Goal: Transaction & Acquisition: Purchase product/service

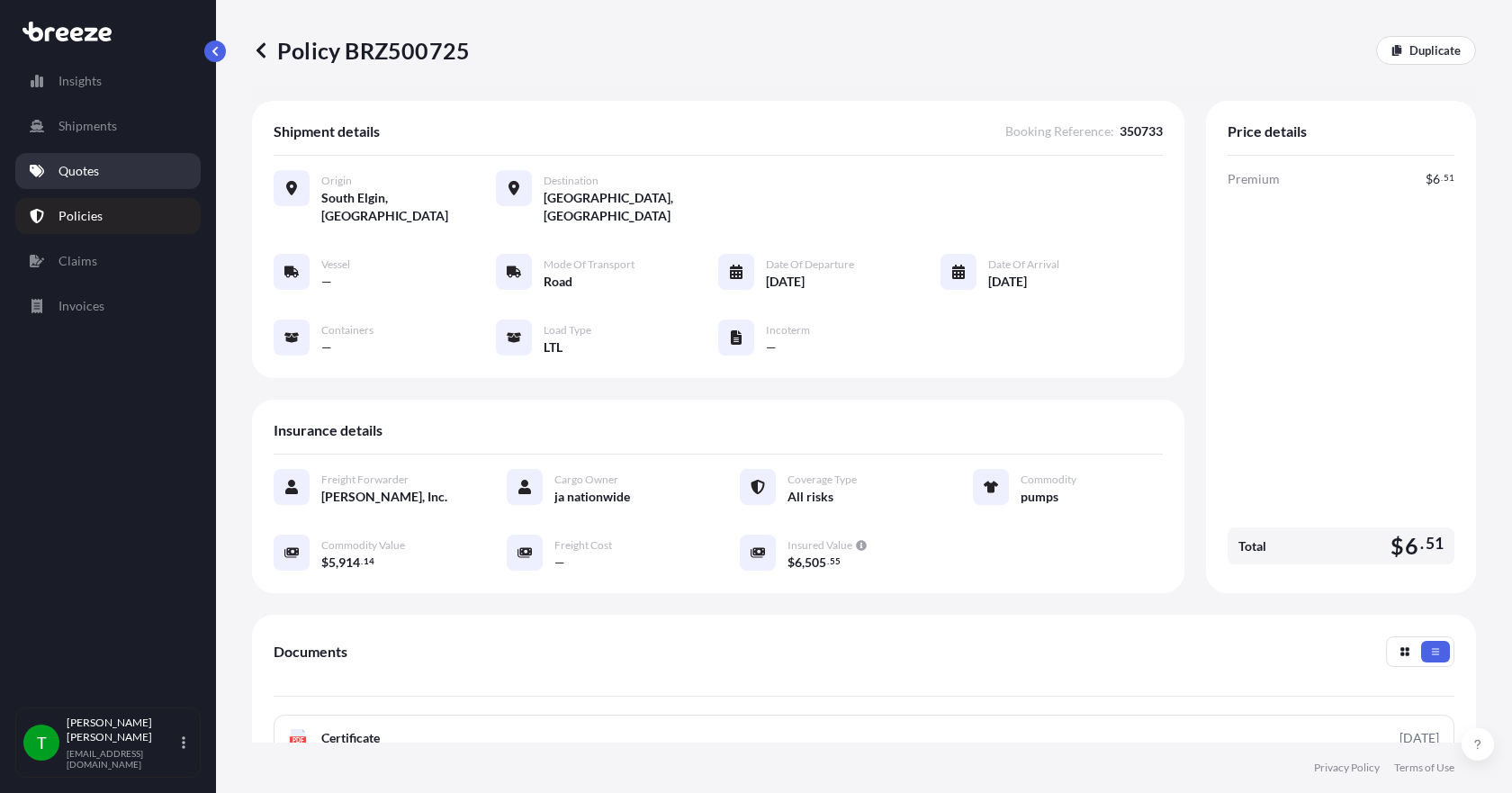
click at [79, 177] on p "Quotes" at bounding box center [79, 171] width 40 height 18
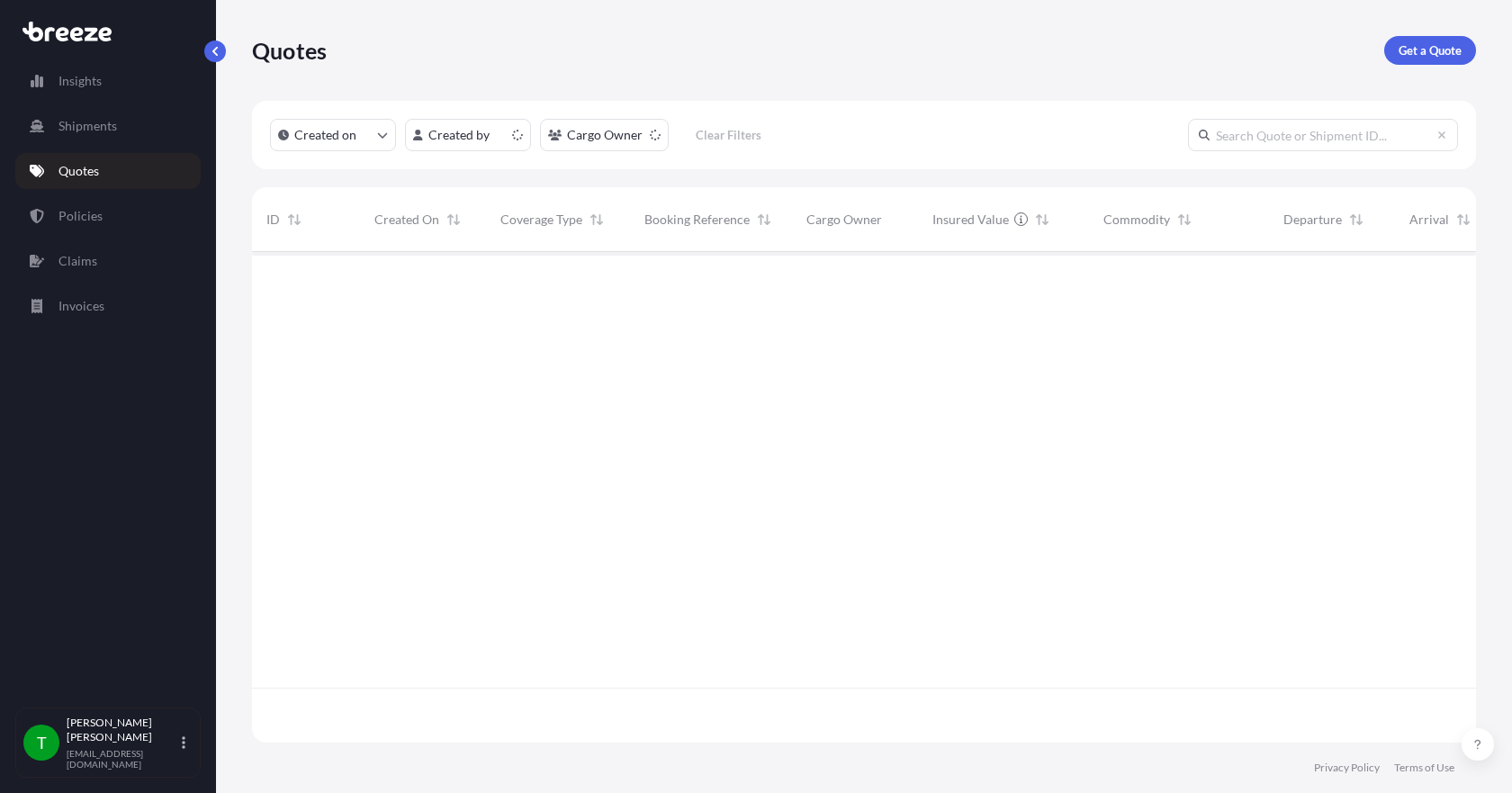
scroll to position [487, 1211]
click at [1408, 48] on p "Get a Quote" at bounding box center [1430, 50] width 63 height 18
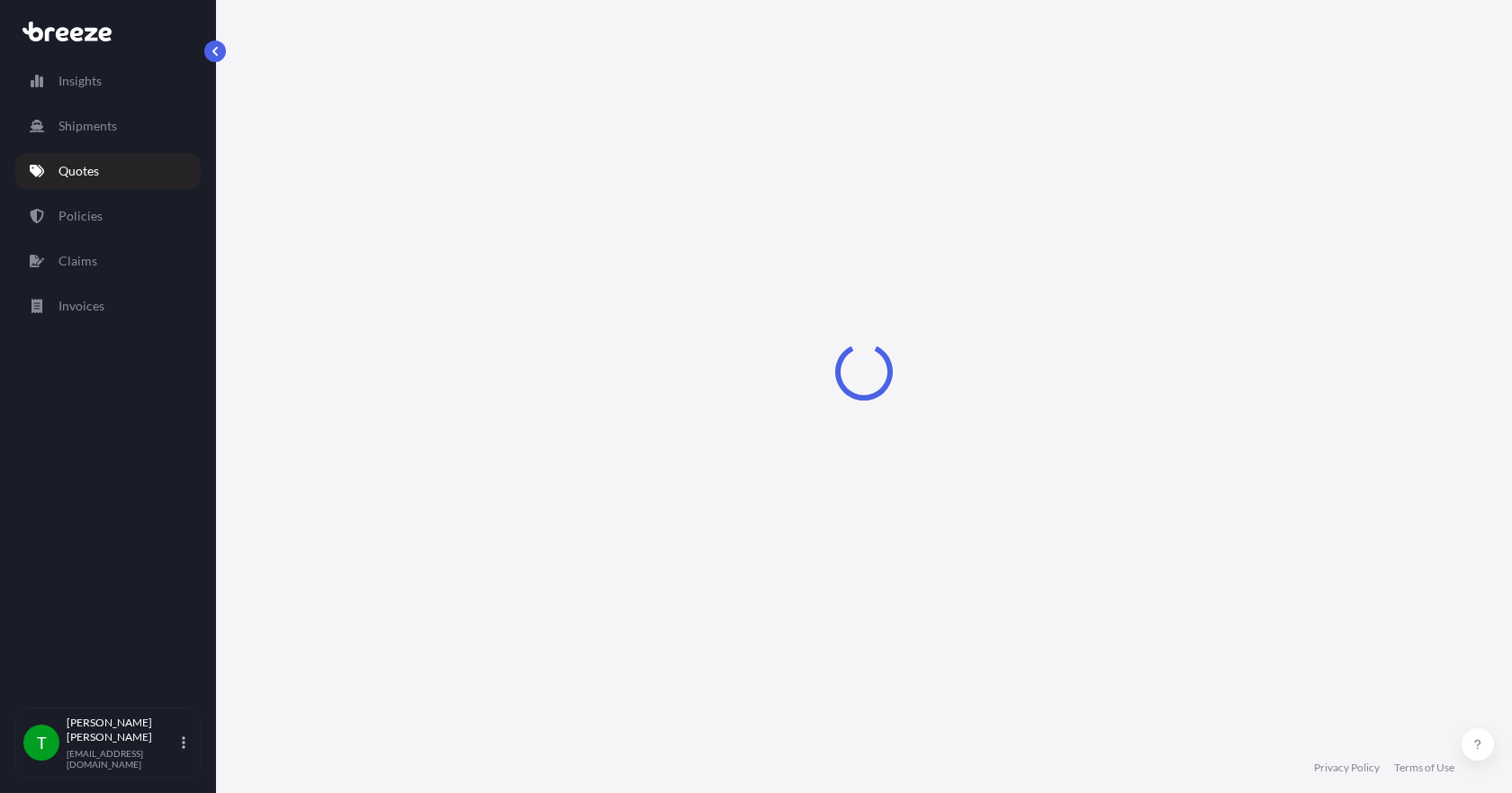
select select "Sea"
select select "1"
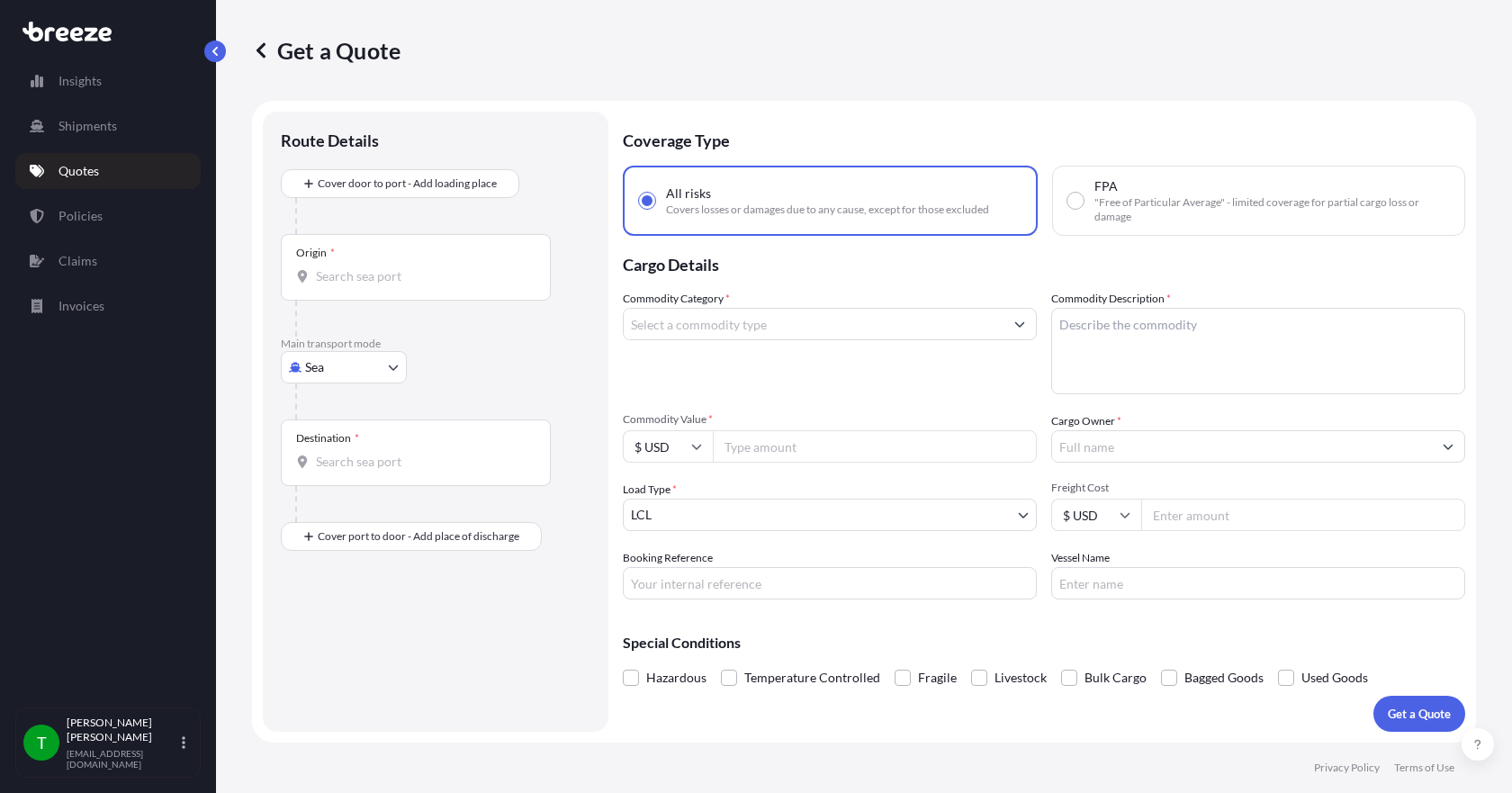
click at [397, 279] on input "Origin *" at bounding box center [422, 277] width 213 height 18
click at [501, 377] on div "Main transport mode Sea Sea Air Road Rail" at bounding box center [436, 378] width 310 height 83
click at [377, 372] on body "0 options available. Insights Shipments Quotes Policies Claims Invoices T [PERS…" at bounding box center [756, 396] width 1512 height 793
click at [337, 483] on span "Road" at bounding box center [330, 480] width 29 height 18
select select "Road"
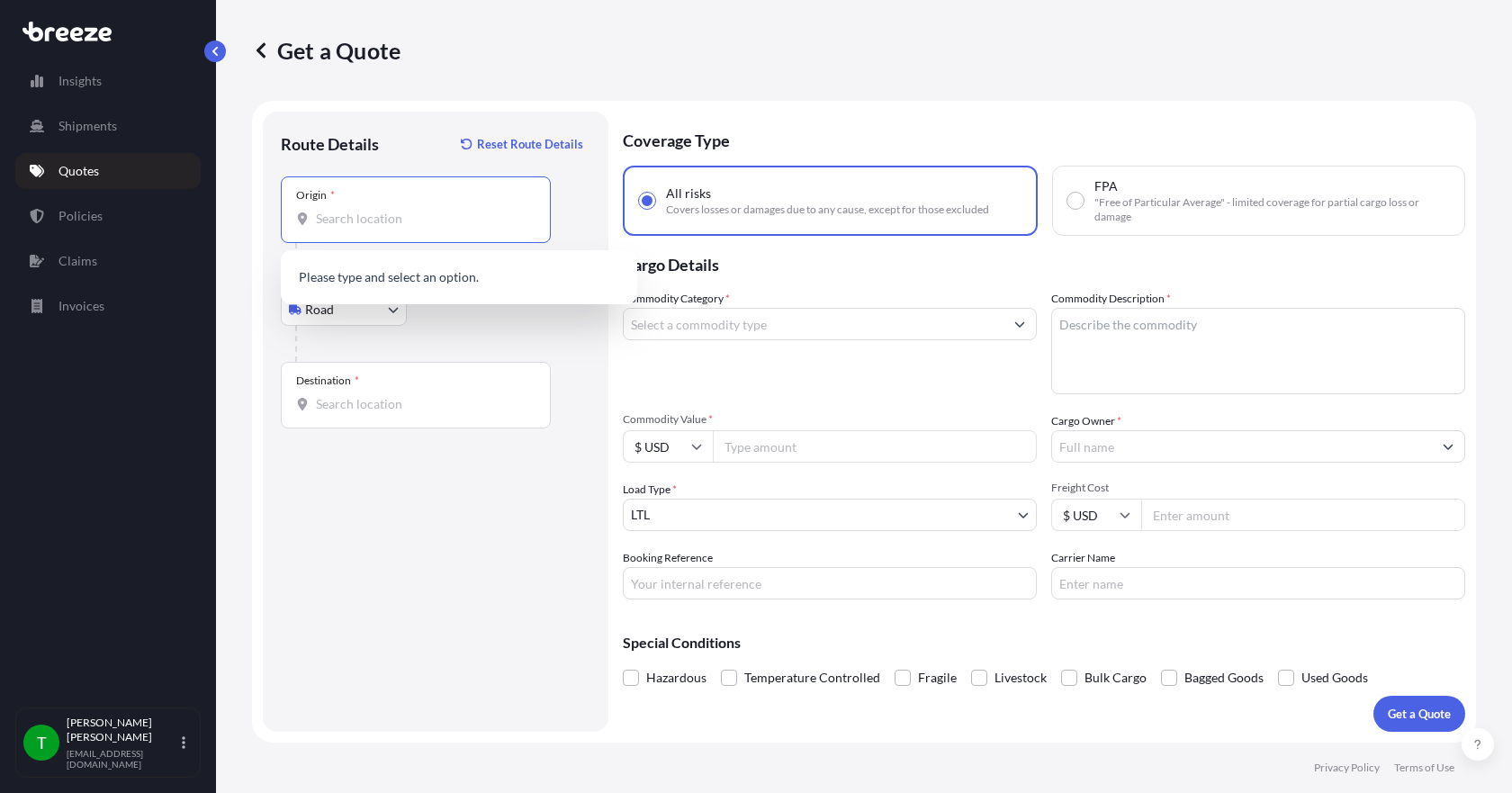
click at [333, 221] on input "Origin *" at bounding box center [422, 219] width 213 height 18
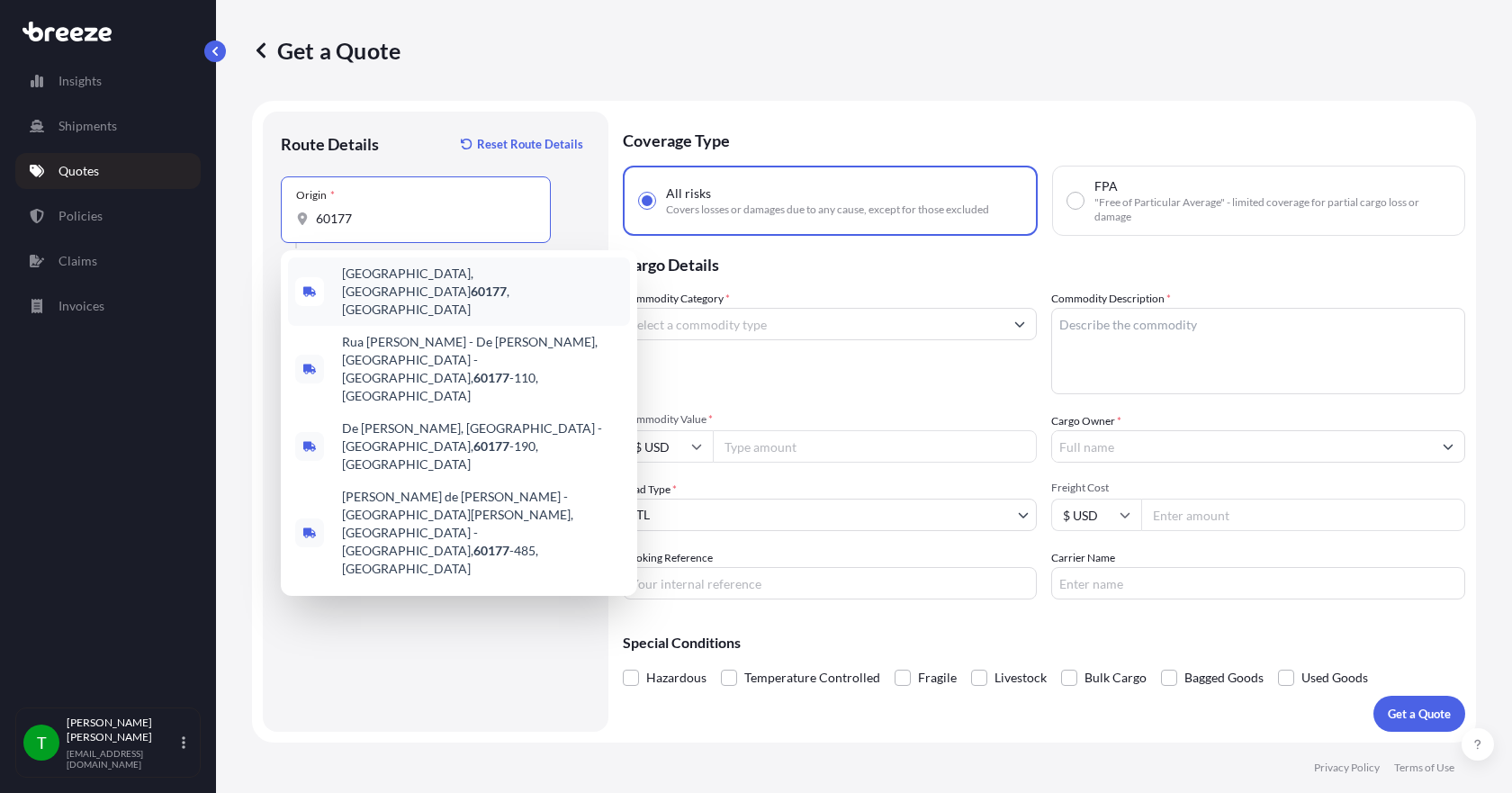
click at [359, 280] on span "[GEOGRAPHIC_DATA] , [GEOGRAPHIC_DATA]" at bounding box center [483, 291] width 281 height 54
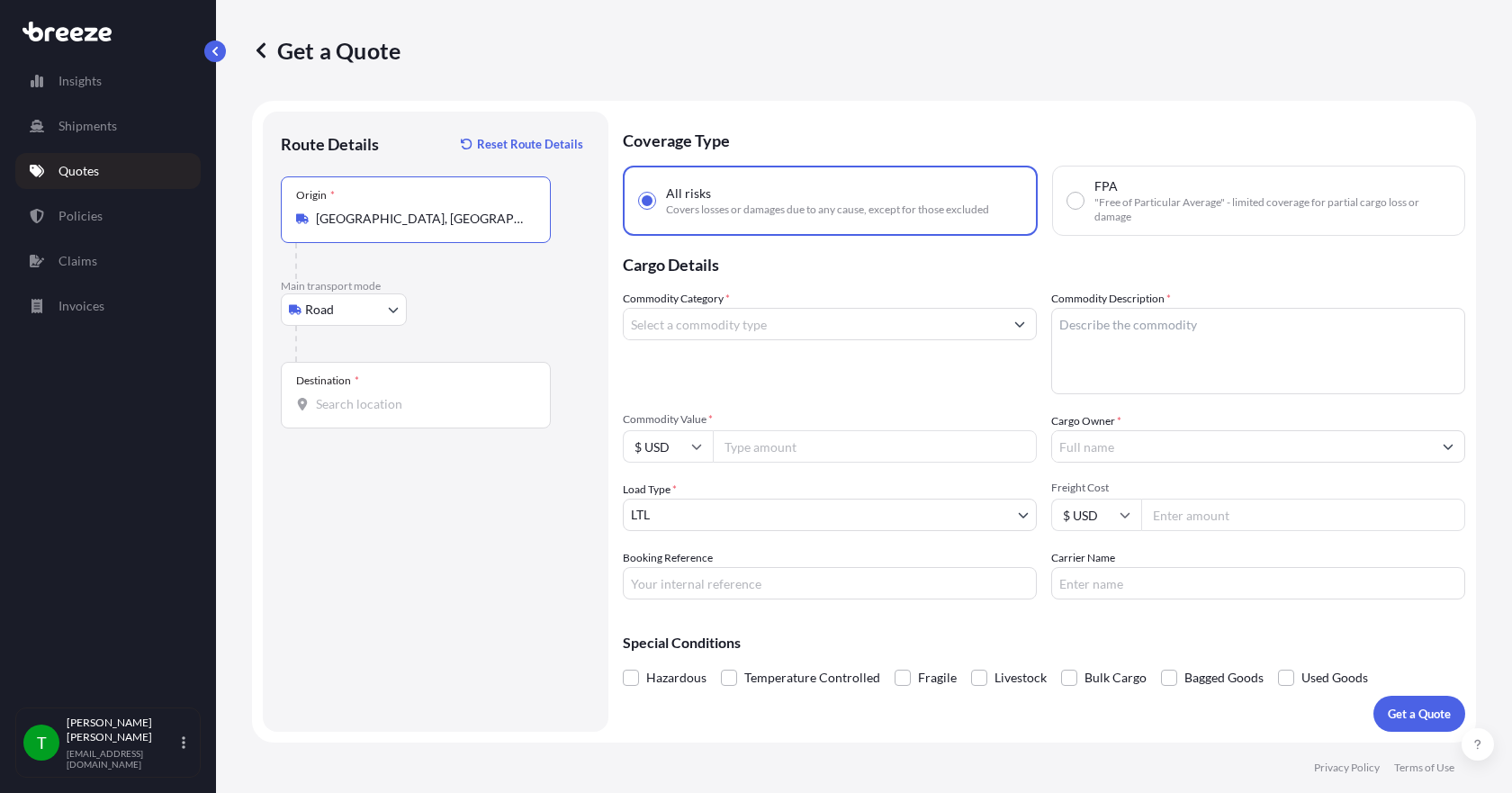
type input "[GEOGRAPHIC_DATA], [GEOGRAPHIC_DATA]"
click at [345, 407] on input "Destination *" at bounding box center [422, 405] width 213 height 18
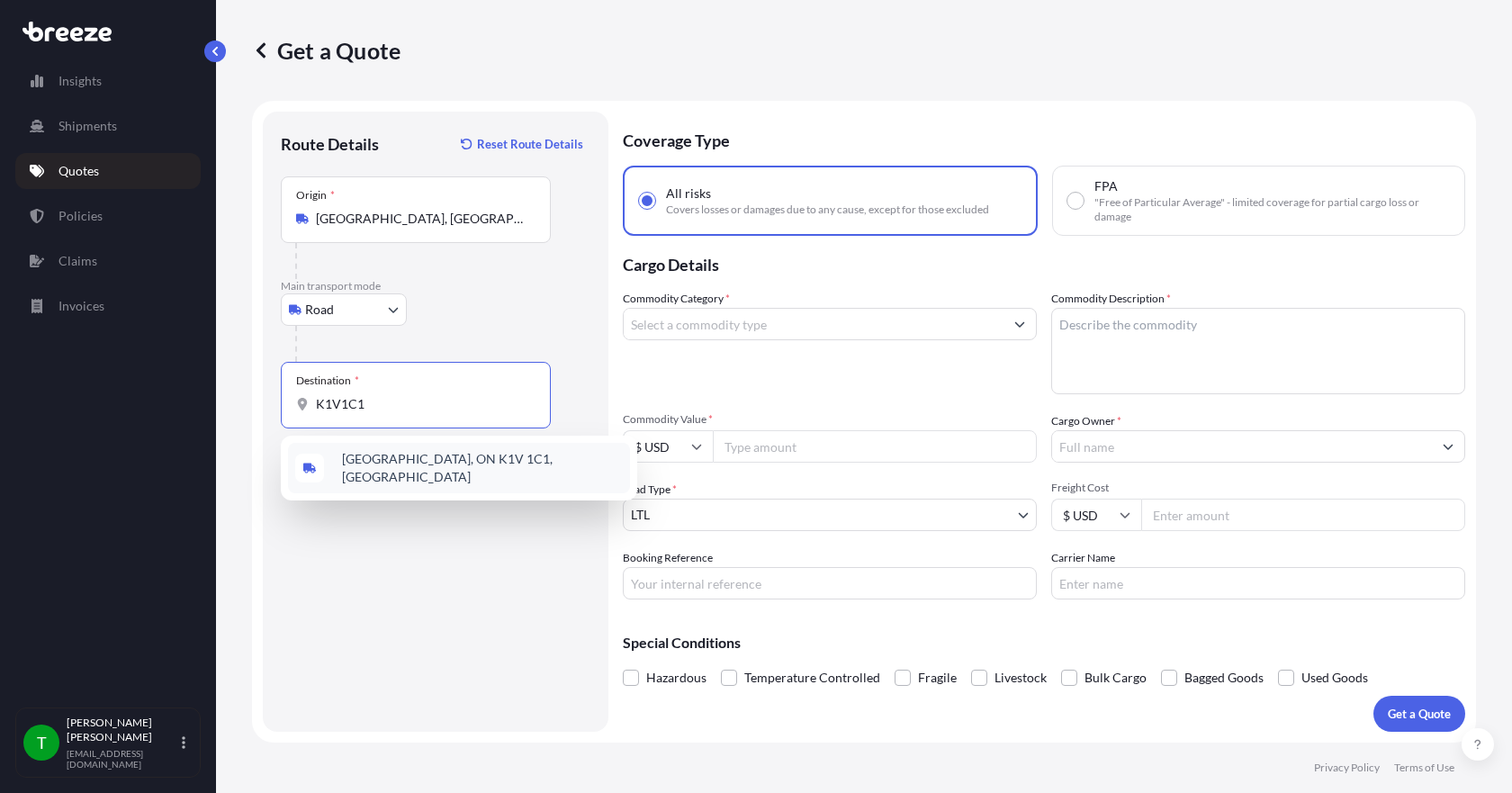
click at [367, 465] on span "[GEOGRAPHIC_DATA], ON K1V 1C1, [GEOGRAPHIC_DATA]" at bounding box center [483, 468] width 281 height 36
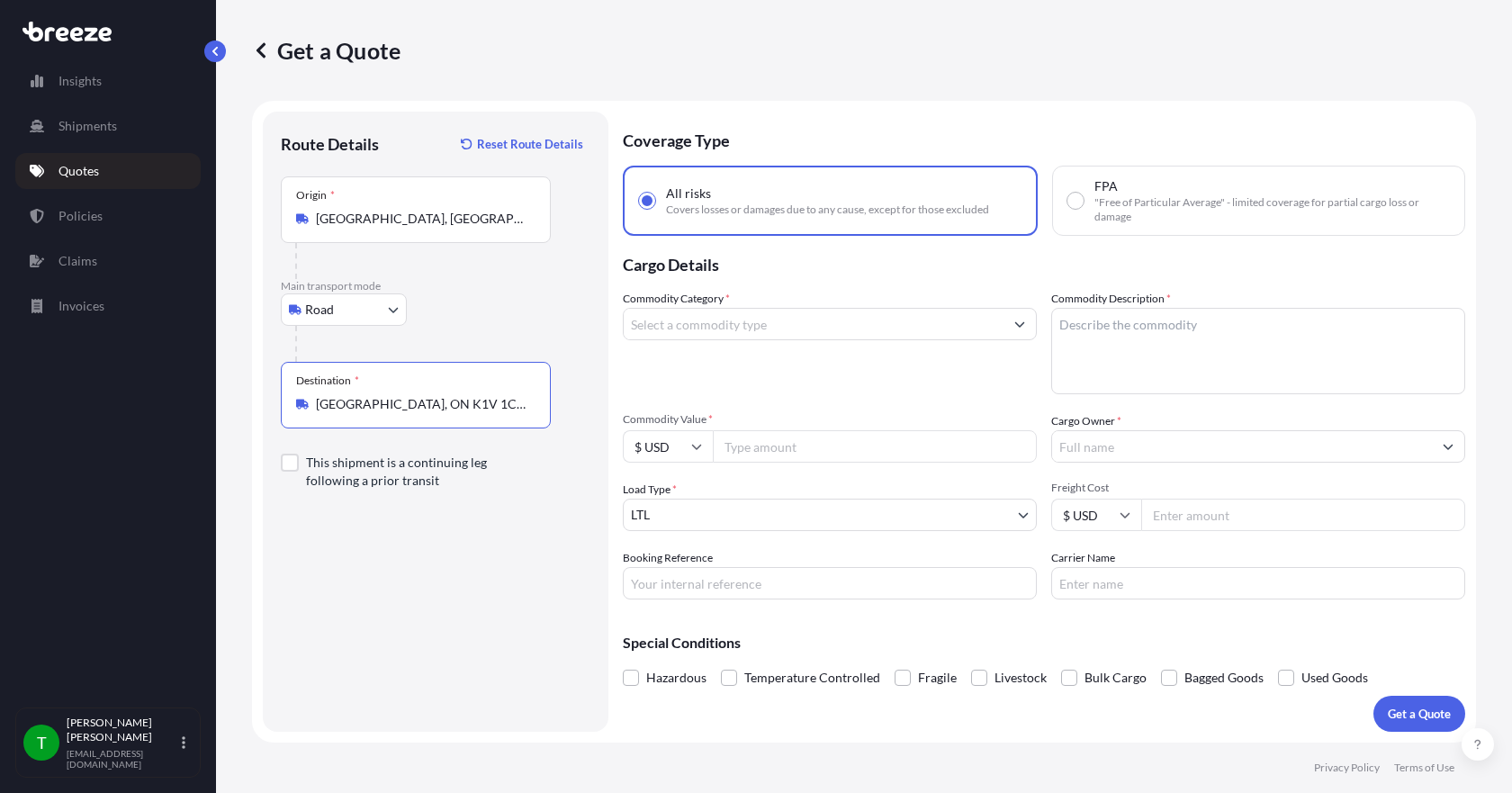
type input "[GEOGRAPHIC_DATA], ON K1V 1C1, [GEOGRAPHIC_DATA]"
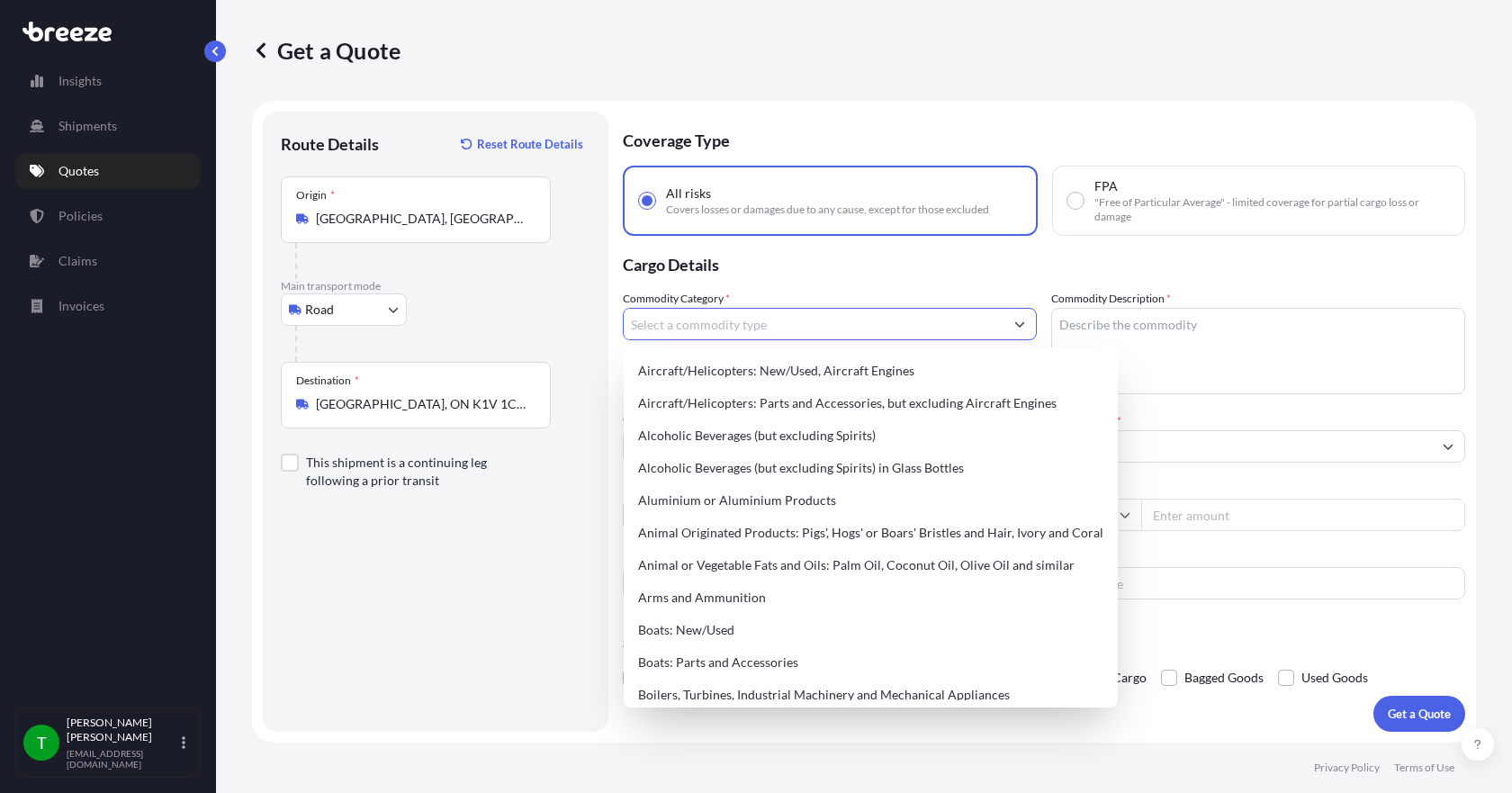
click at [681, 333] on input "Commodity Category *" at bounding box center [814, 323] width 380 height 32
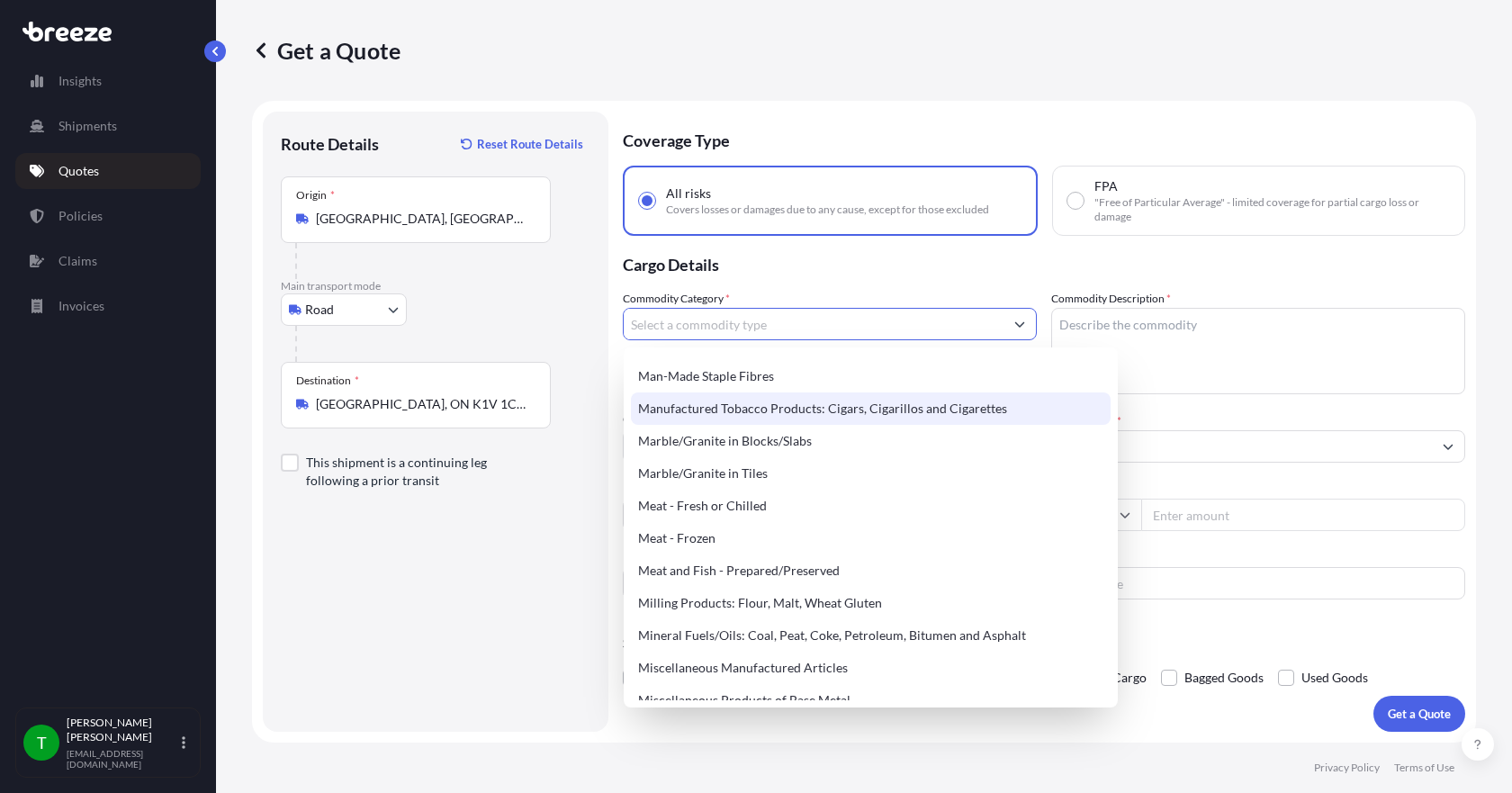
scroll to position [2342, 0]
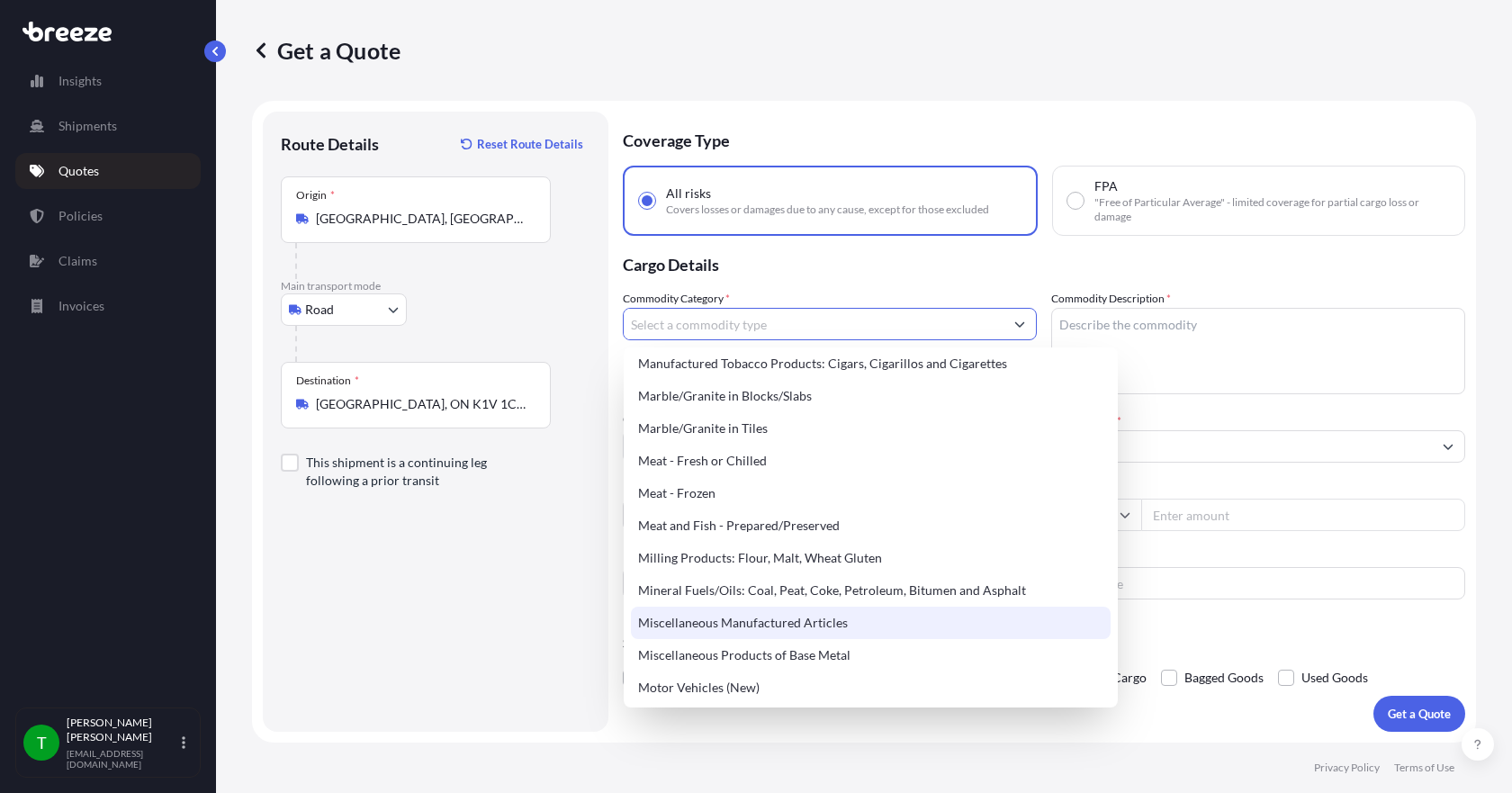
click at [798, 619] on div "Miscellaneous Manufactured Articles" at bounding box center [870, 622] width 479 height 32
type input "Miscellaneous Manufactured Articles"
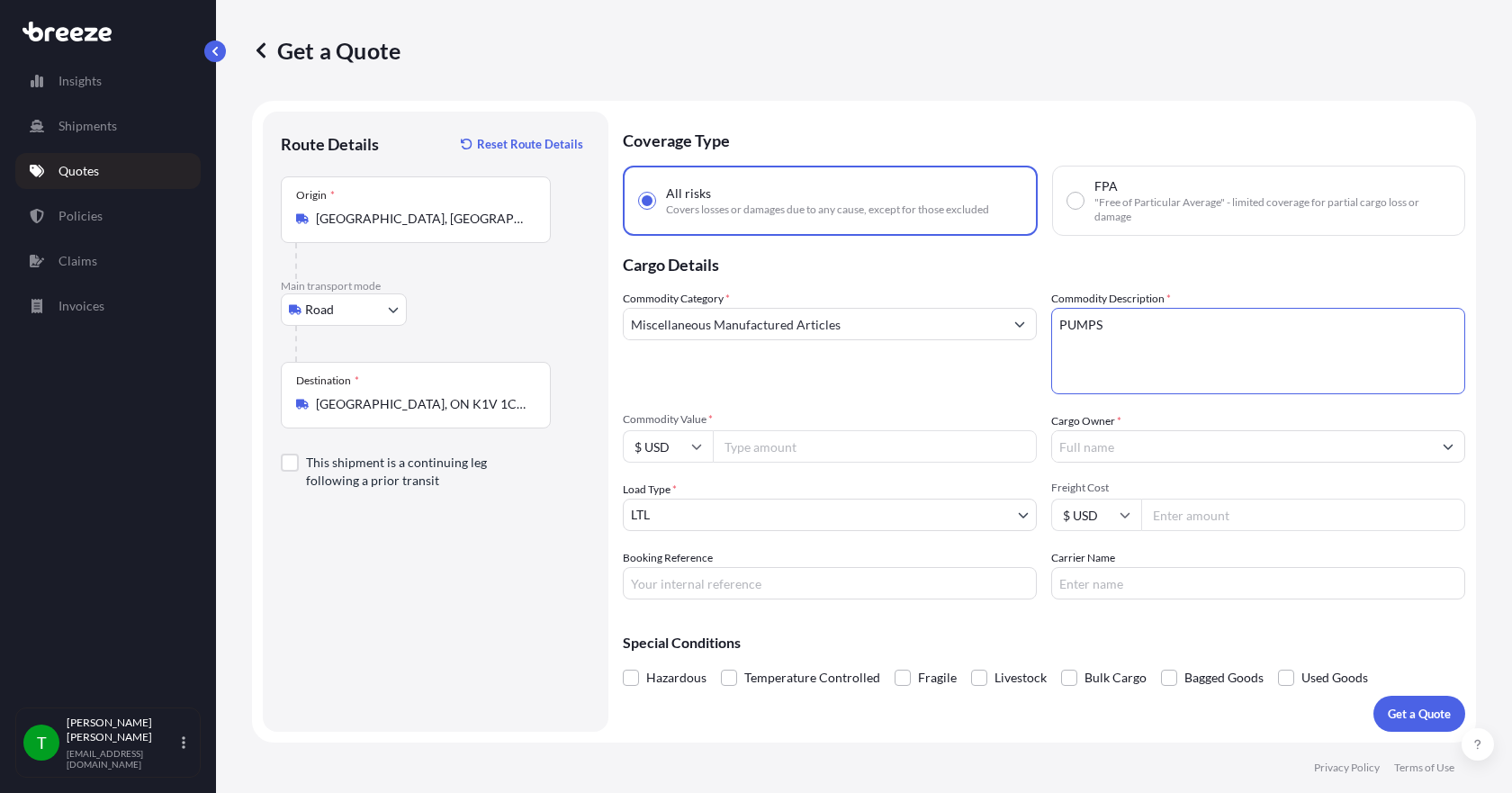
type textarea "PUMPS"
type input "6295.30"
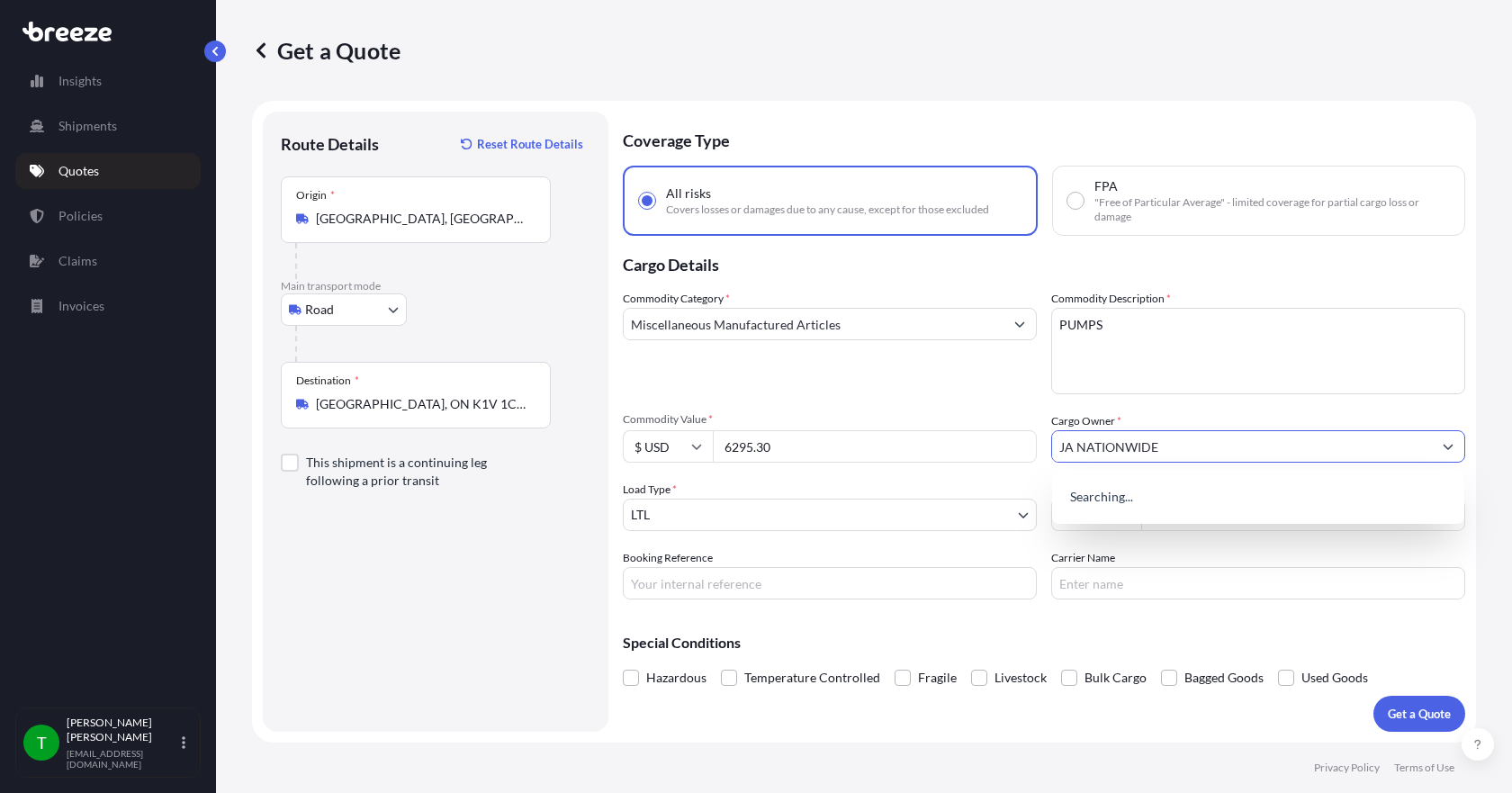
type input "JA NATIONWIDE"
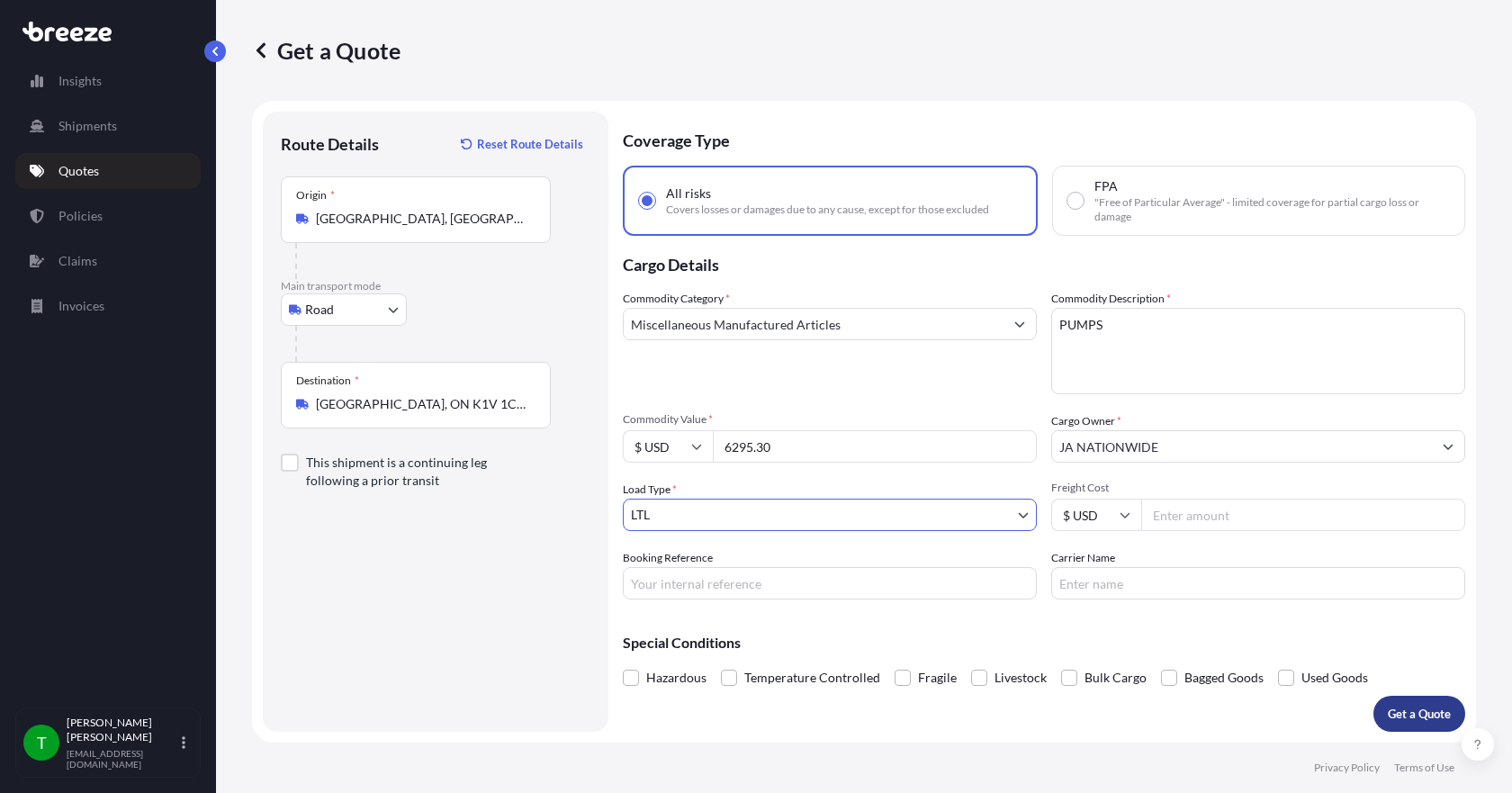
click at [1412, 714] on p "Get a Quote" at bounding box center [1419, 714] width 63 height 18
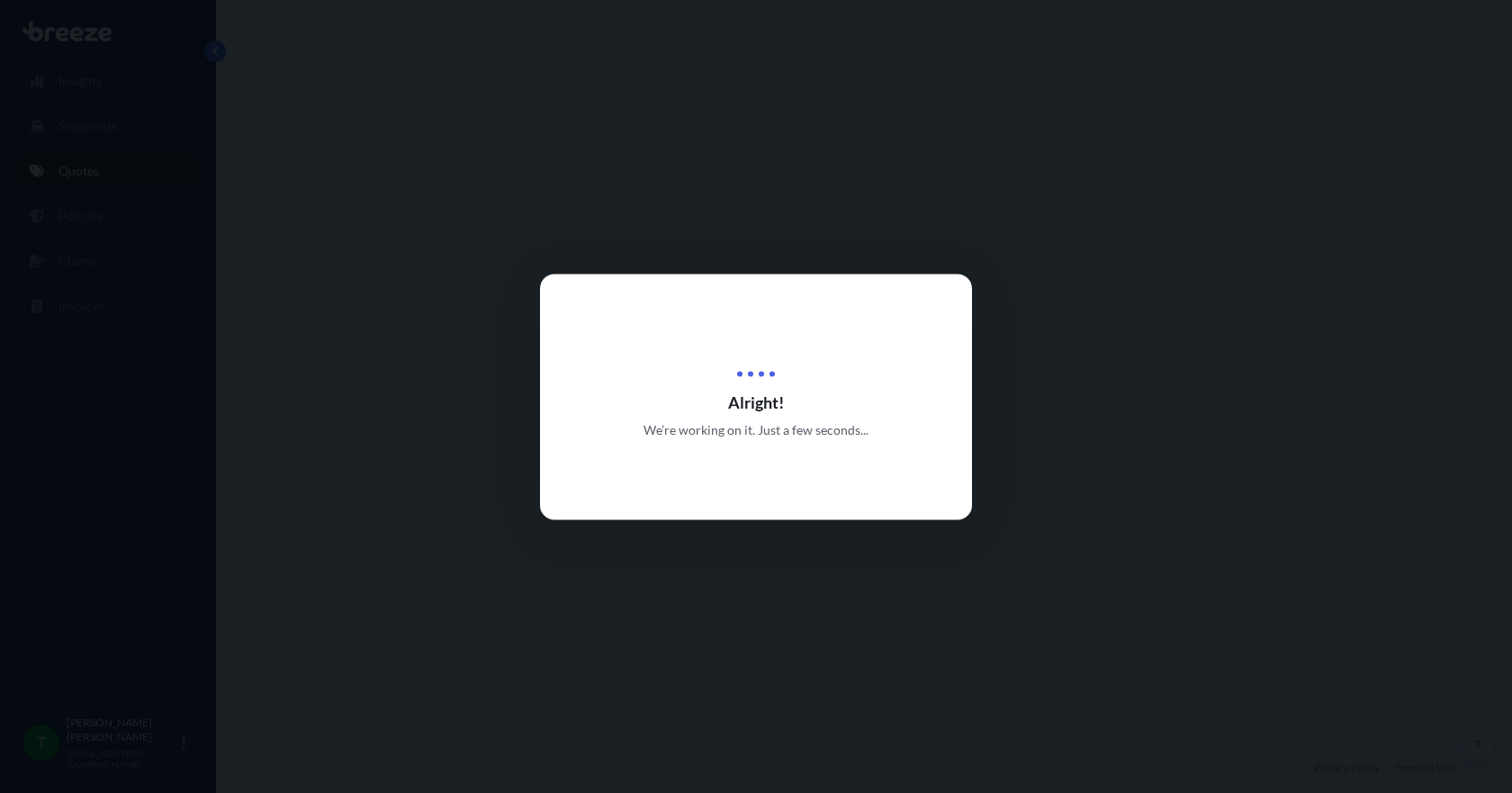
select select "Road"
select select "1"
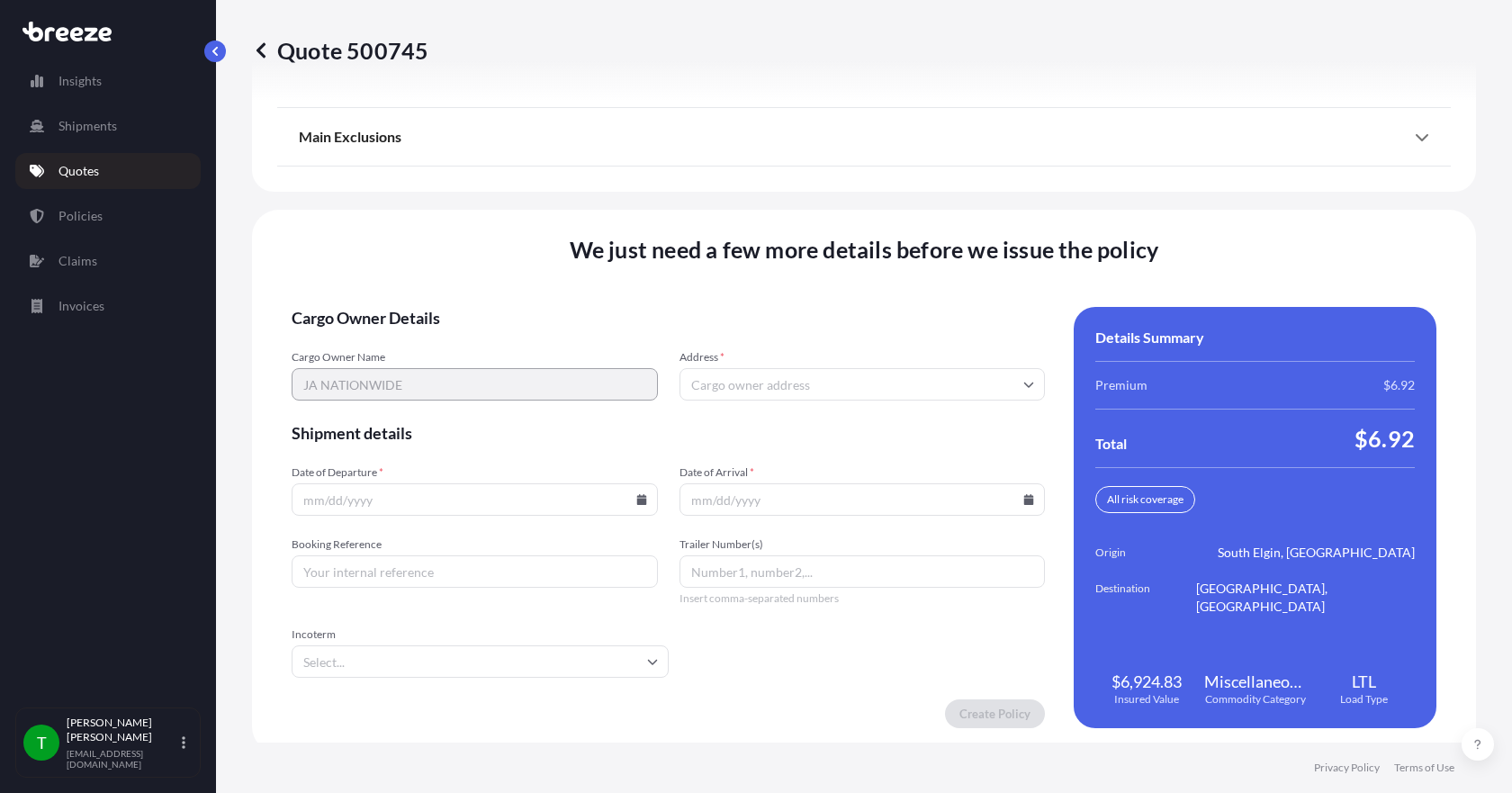
scroll to position [2359, 0]
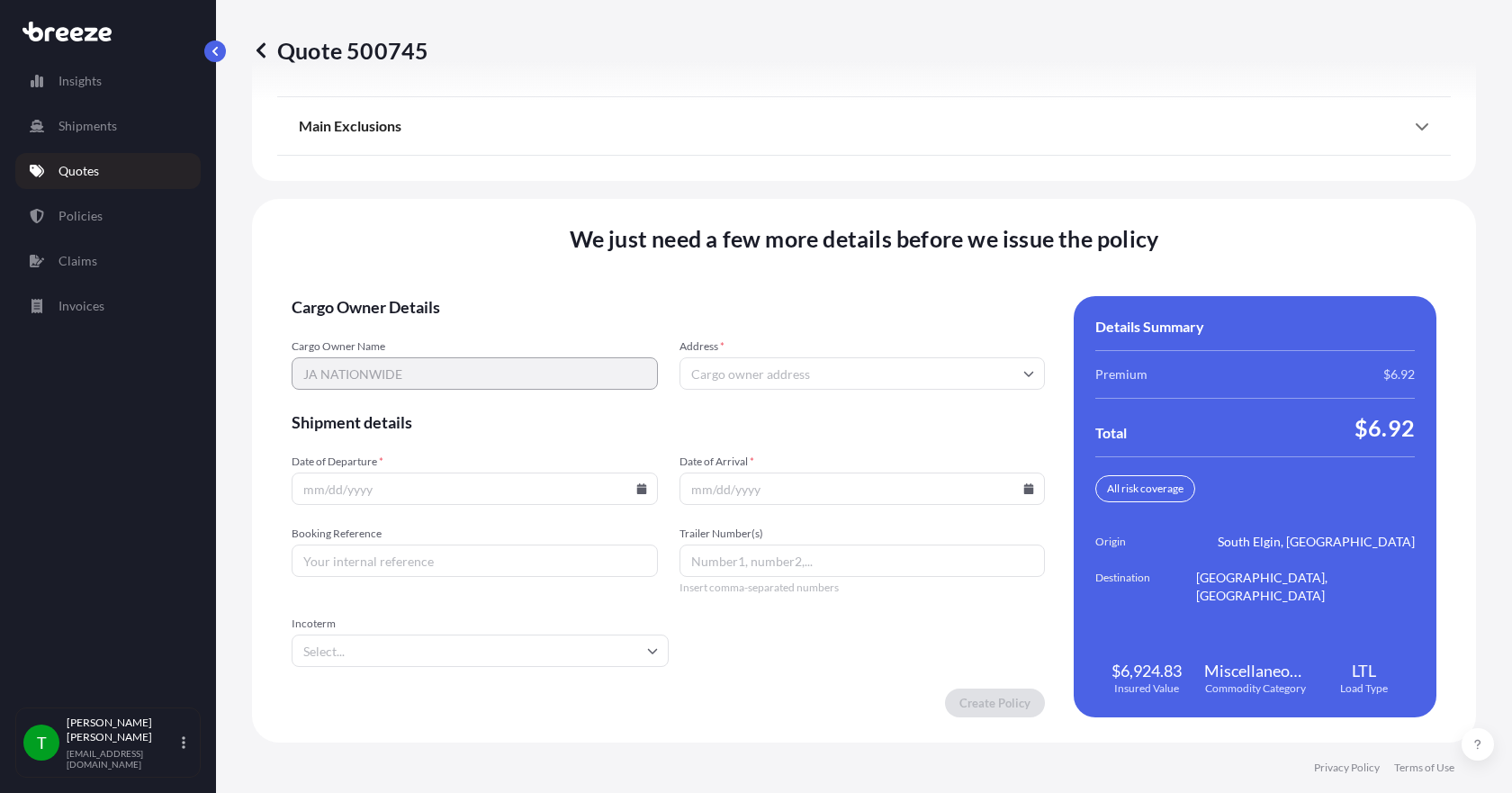
click at [771, 375] on input "Address *" at bounding box center [862, 373] width 366 height 32
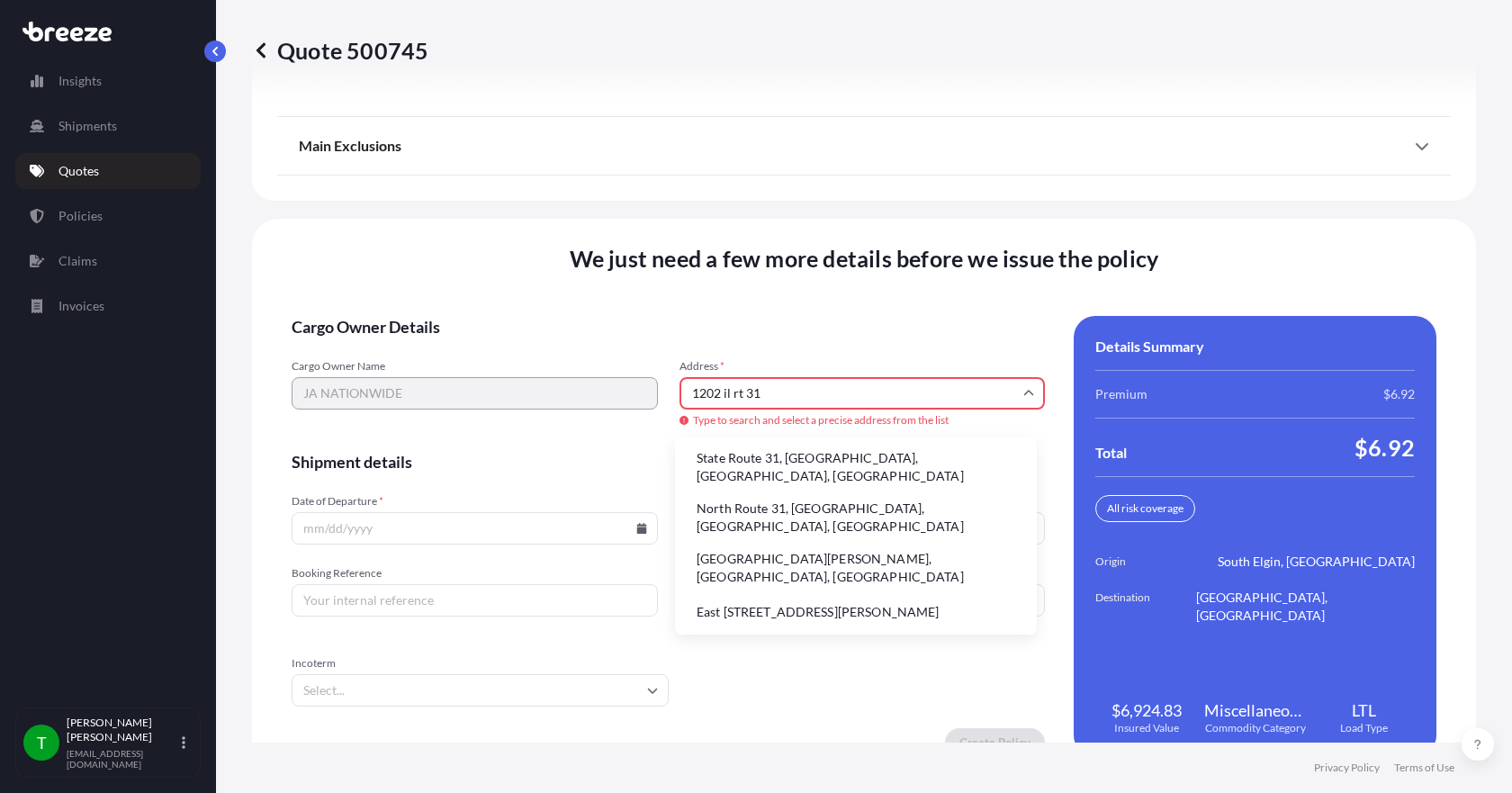
click at [783, 467] on li "State Route 31, [GEOGRAPHIC_DATA], [GEOGRAPHIC_DATA], [GEOGRAPHIC_DATA]" at bounding box center [856, 467] width 347 height 47
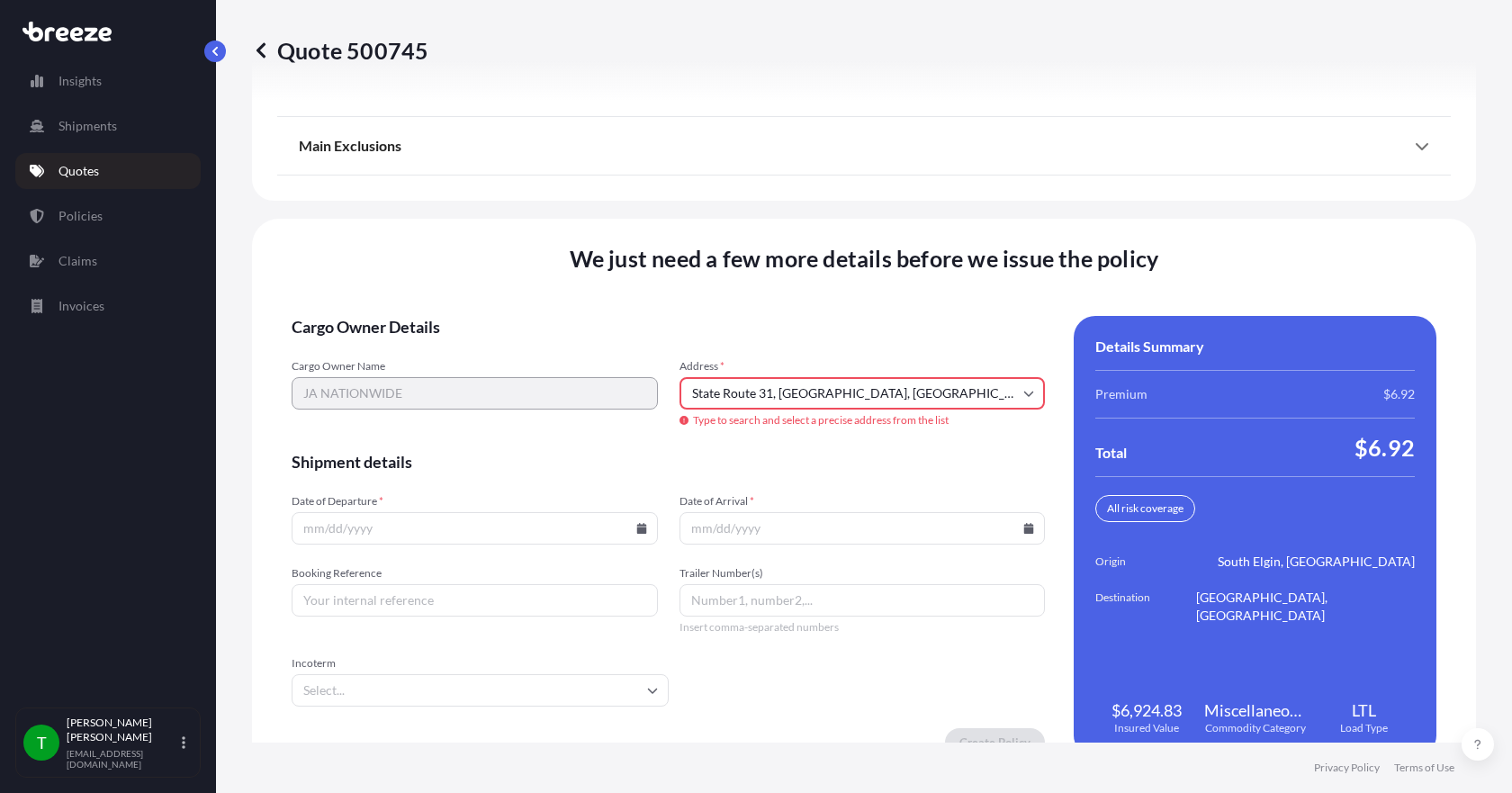
type input "State Rte 31, [PERSON_NAME], [GEOGRAPHIC_DATA], [GEOGRAPHIC_DATA]"
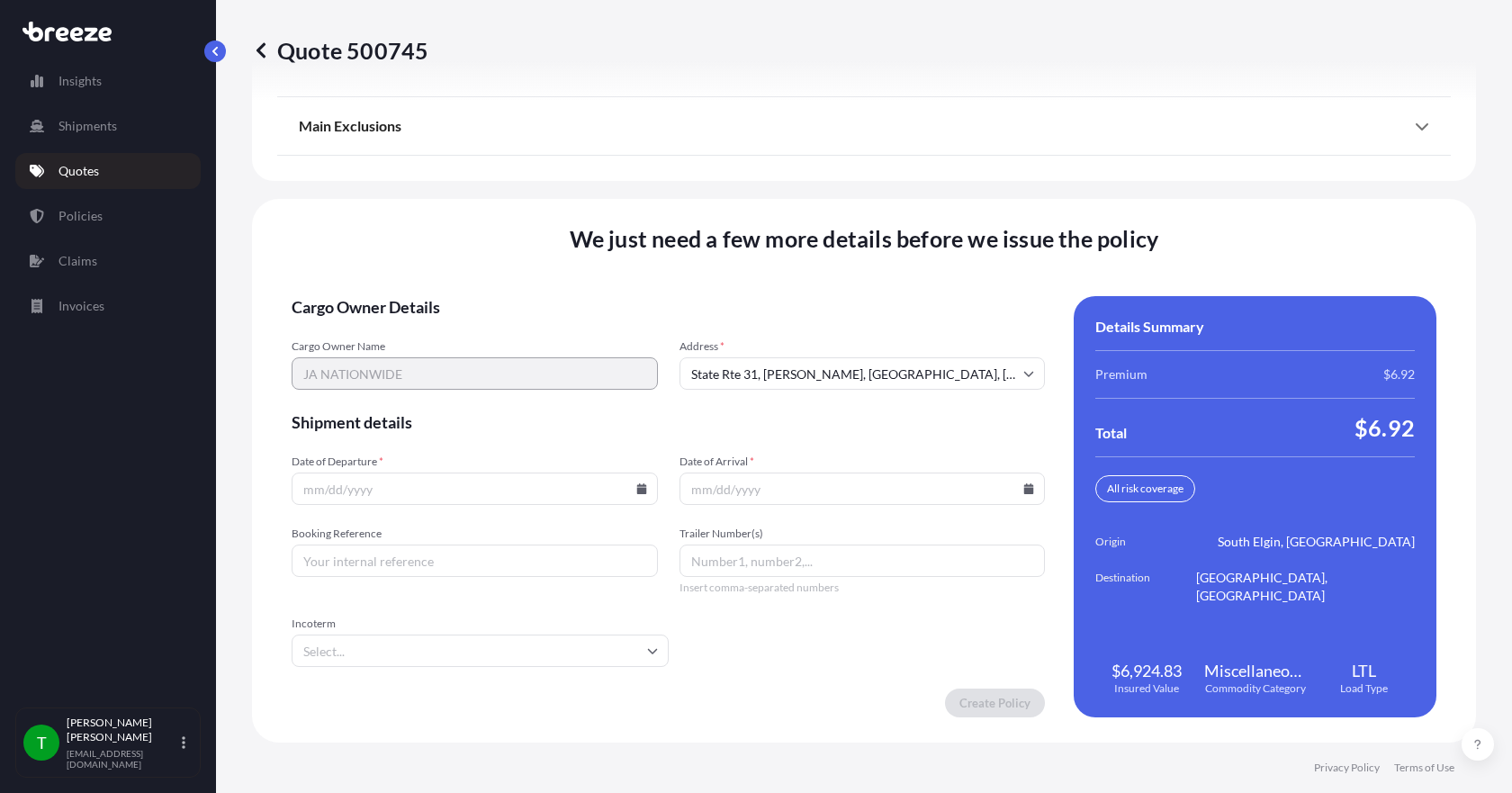
click at [636, 490] on icon at bounding box center [641, 489] width 10 height 11
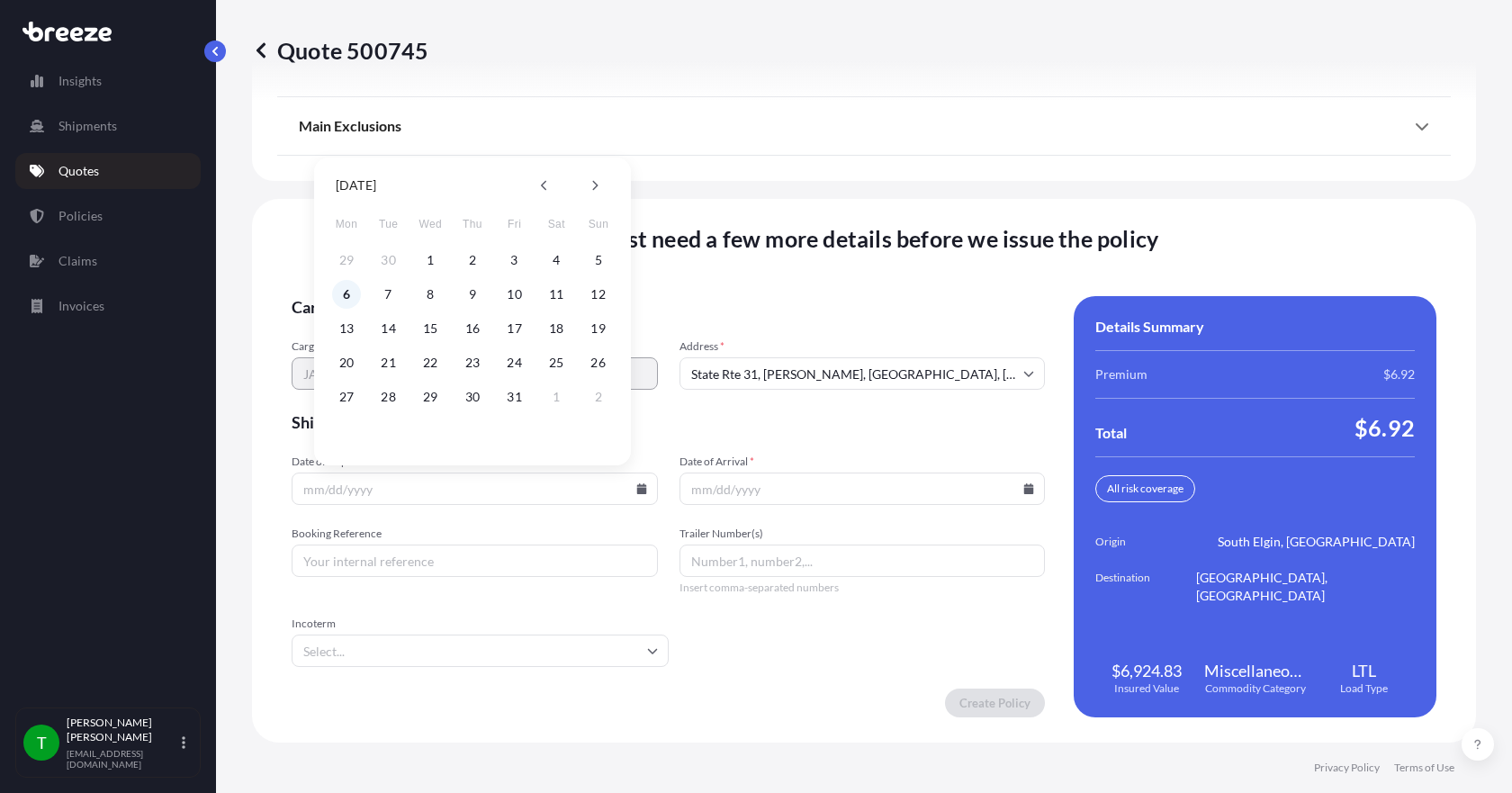
click at [344, 291] on button "6" at bounding box center [347, 295] width 29 height 29
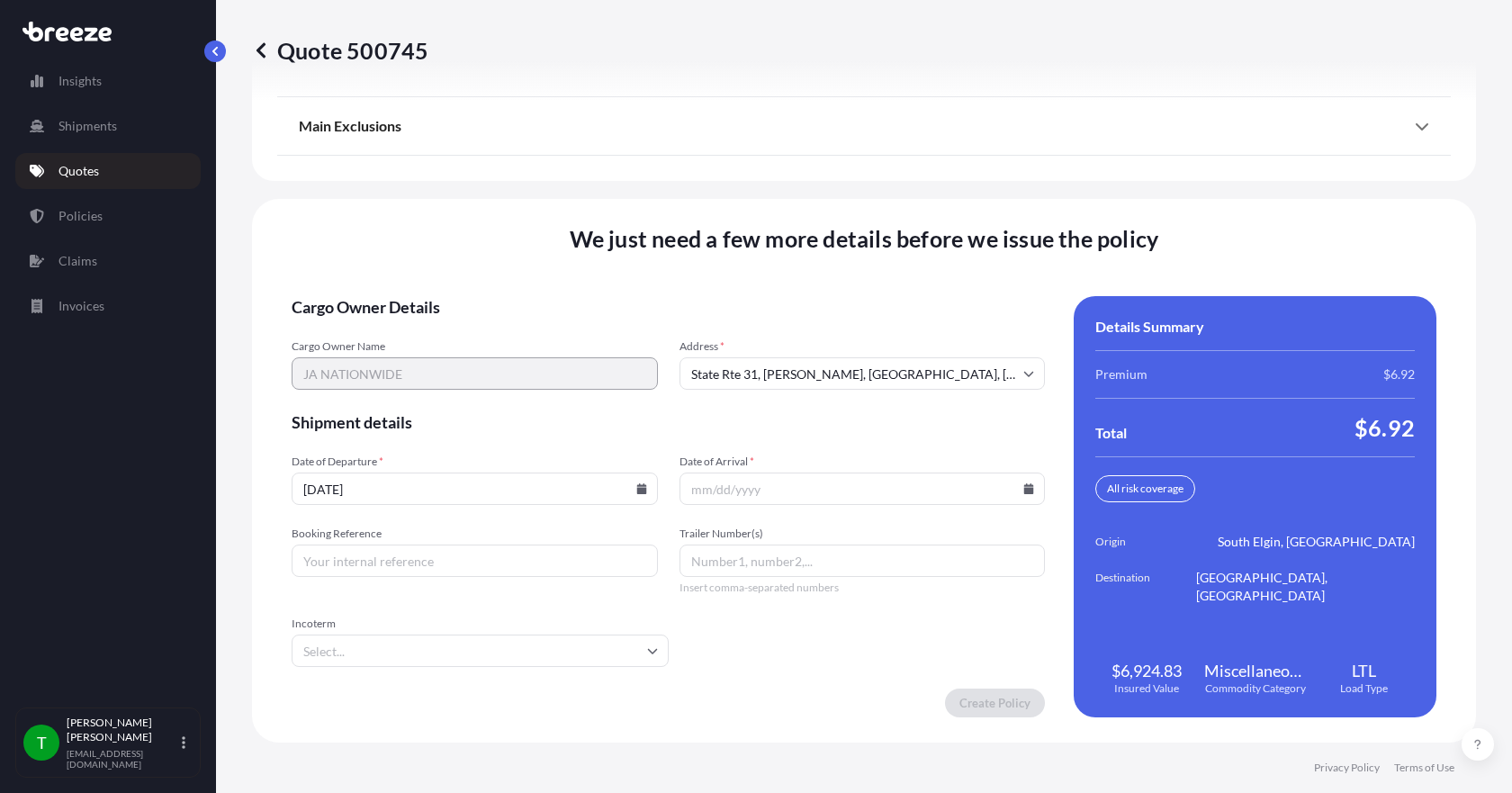
type input "[DATE]"
click at [1024, 491] on icon at bounding box center [1029, 489] width 10 height 11
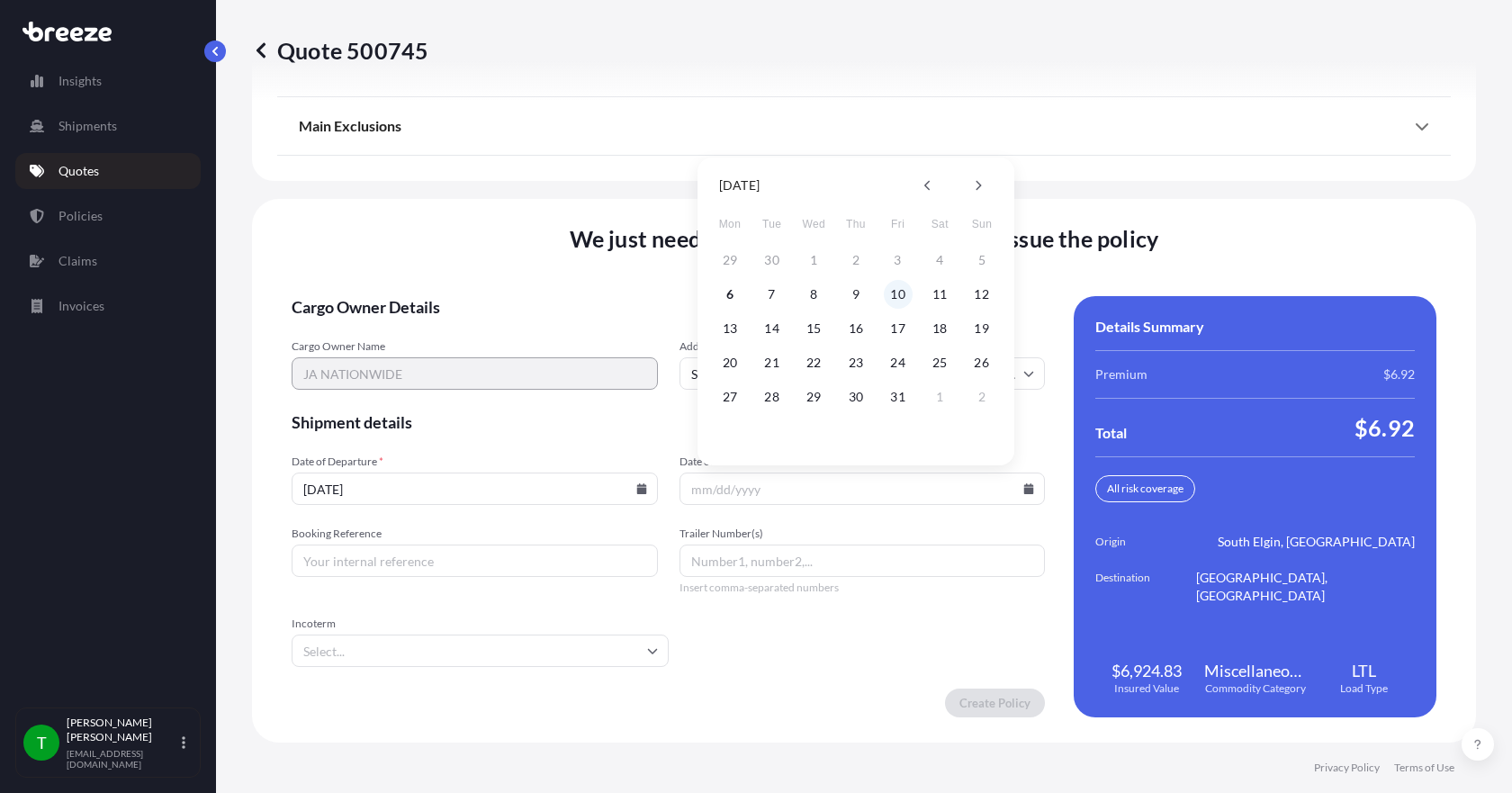
click at [907, 297] on button "10" at bounding box center [898, 295] width 29 height 29
type input "[DATE]"
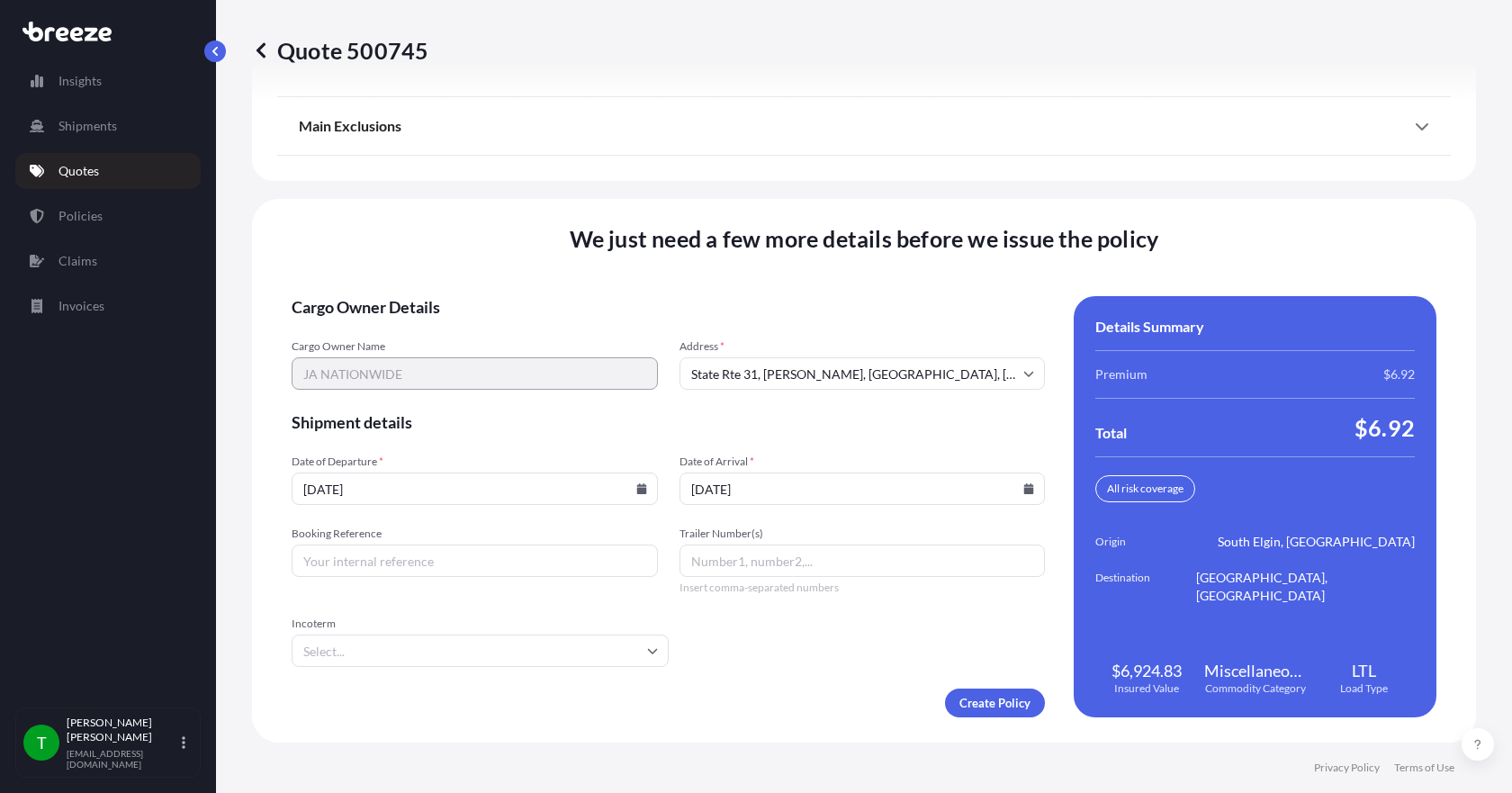
click at [459, 551] on input "Booking Reference" at bounding box center [474, 560] width 366 height 32
type input "350748"
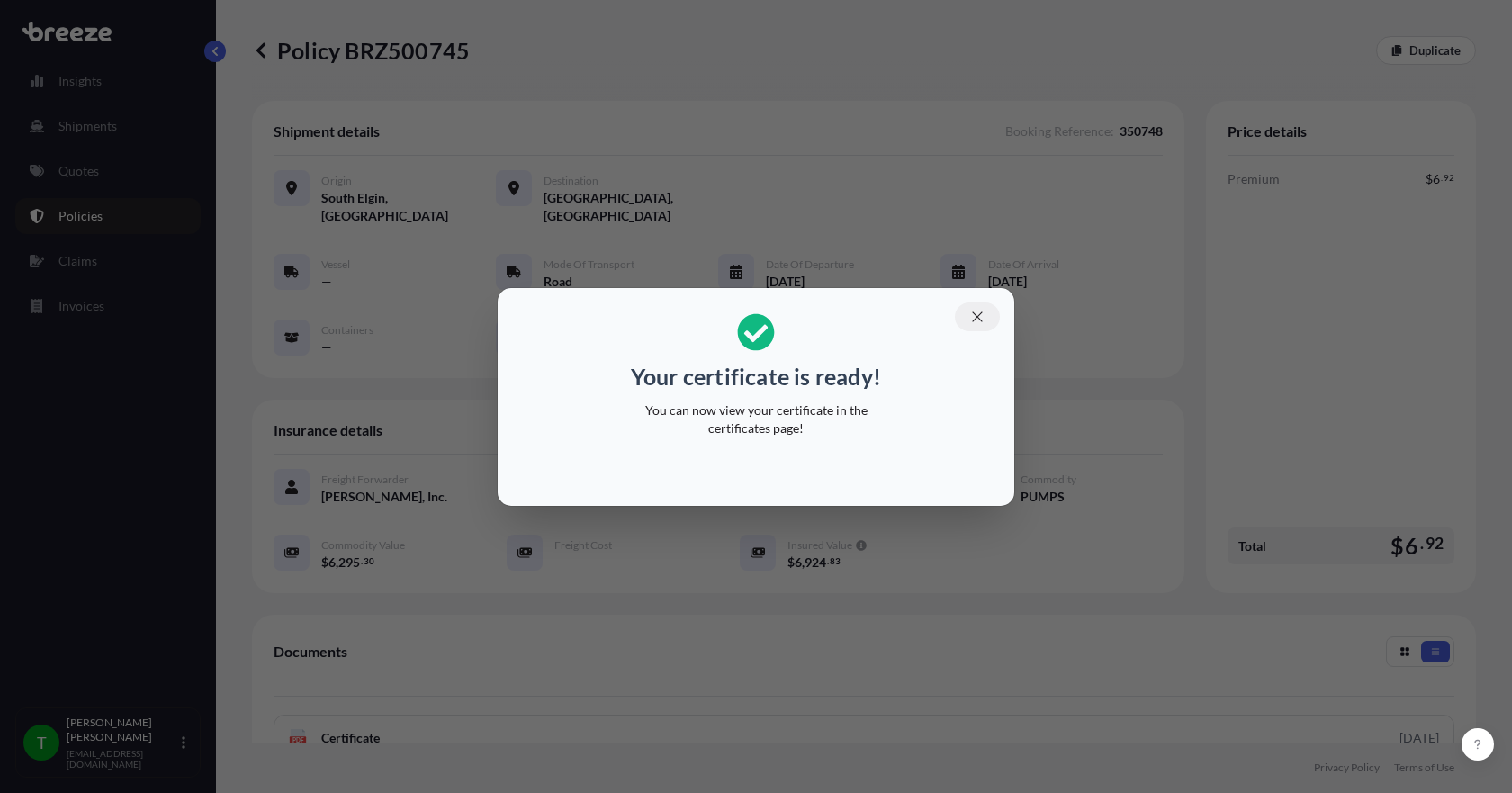
click at [981, 316] on icon "button" at bounding box center [978, 317] width 16 height 16
